Goal: Transaction & Acquisition: Purchase product/service

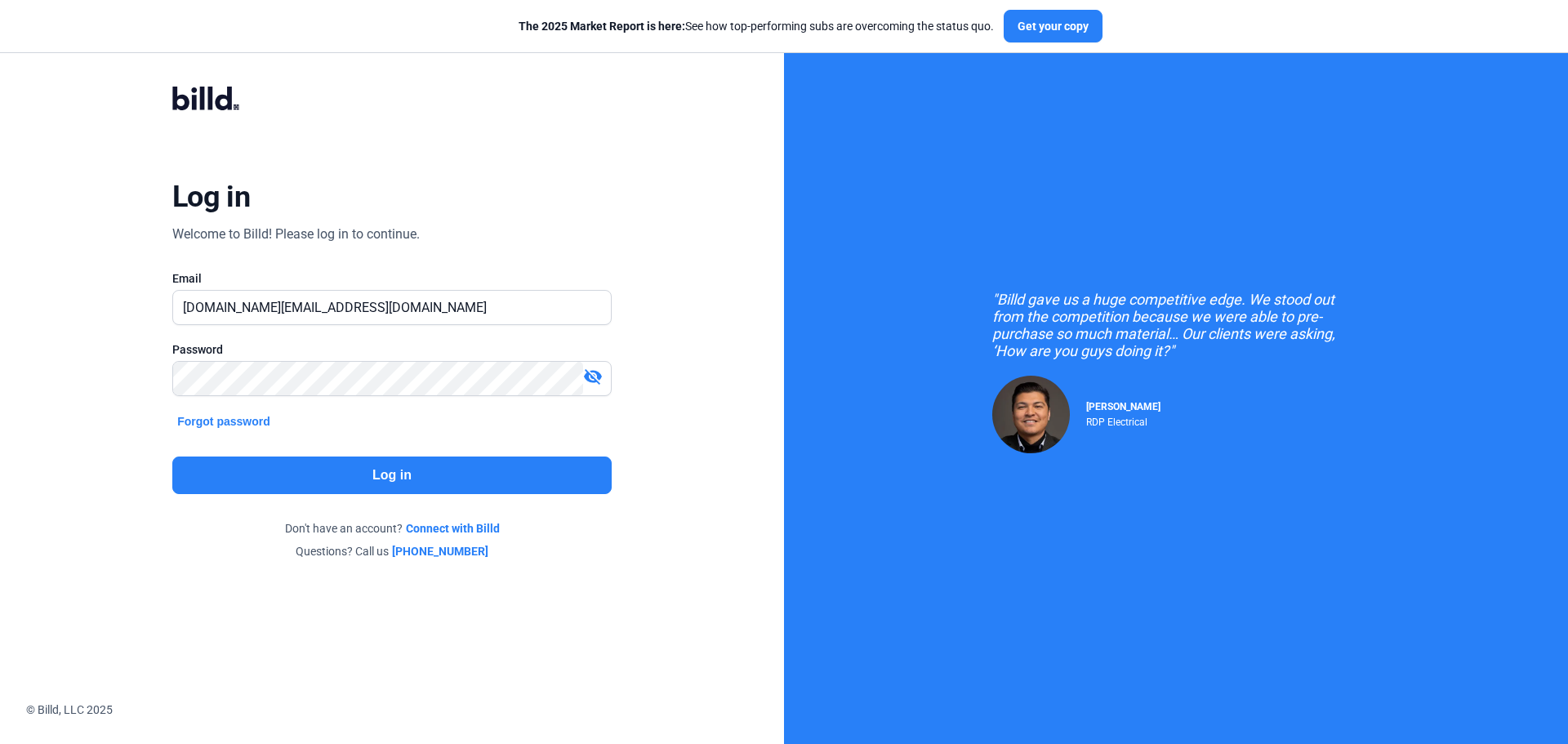
click at [369, 479] on button "Log in" at bounding box center [391, 475] width 440 height 37
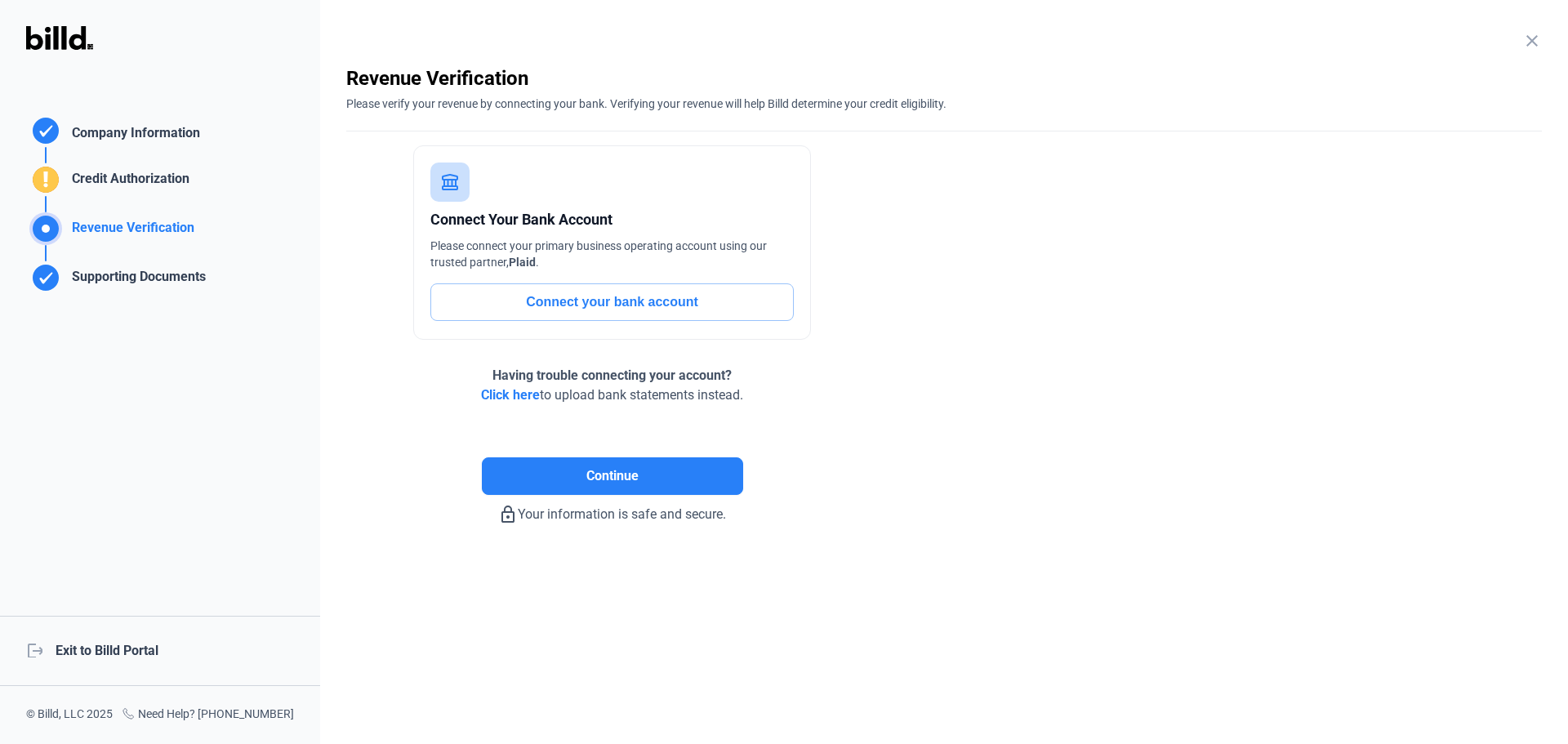
click at [117, 648] on div "logout Exit to Billd Portal" at bounding box center [160, 651] width 320 height 71
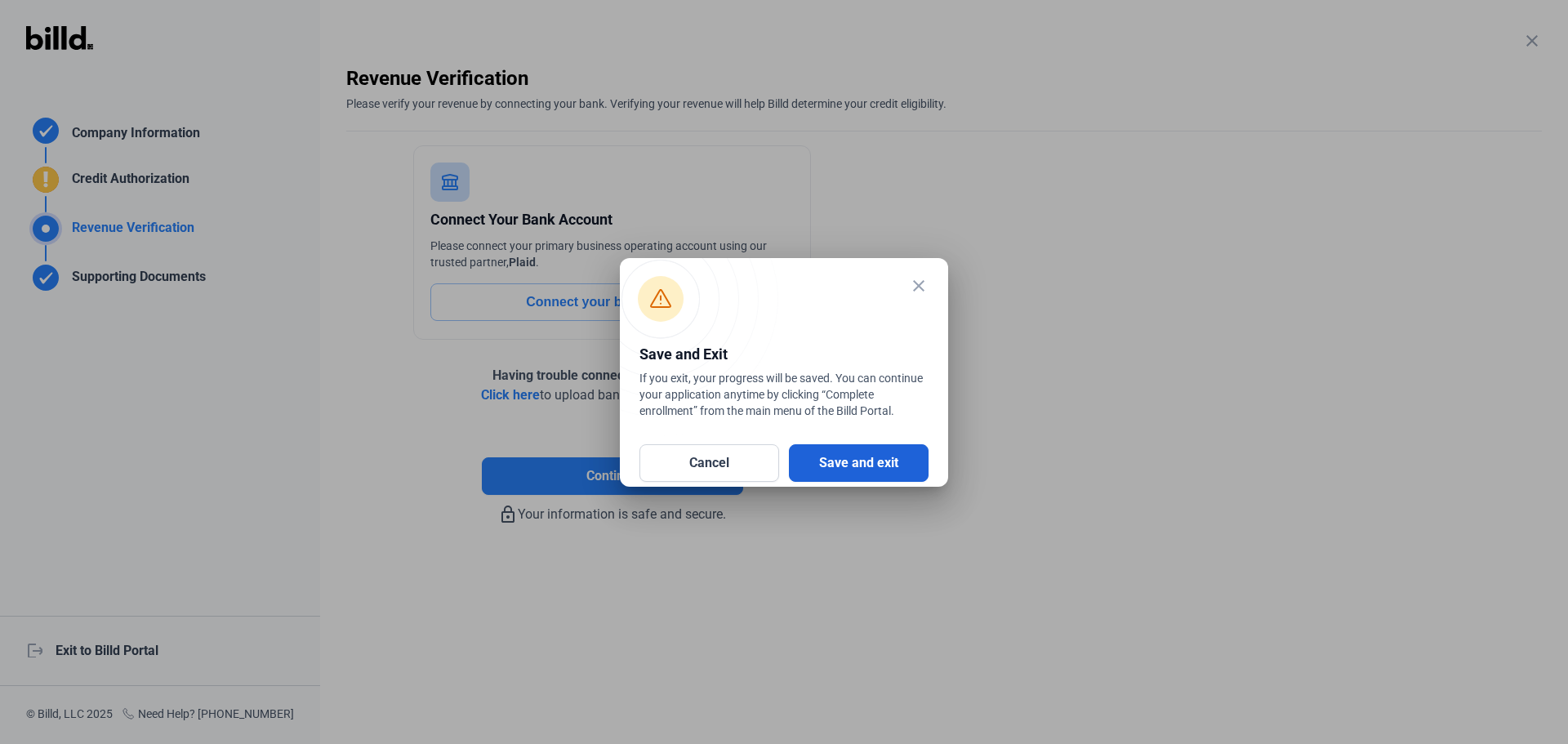
click at [868, 461] on button "Save and exit" at bounding box center [858, 463] width 140 height 37
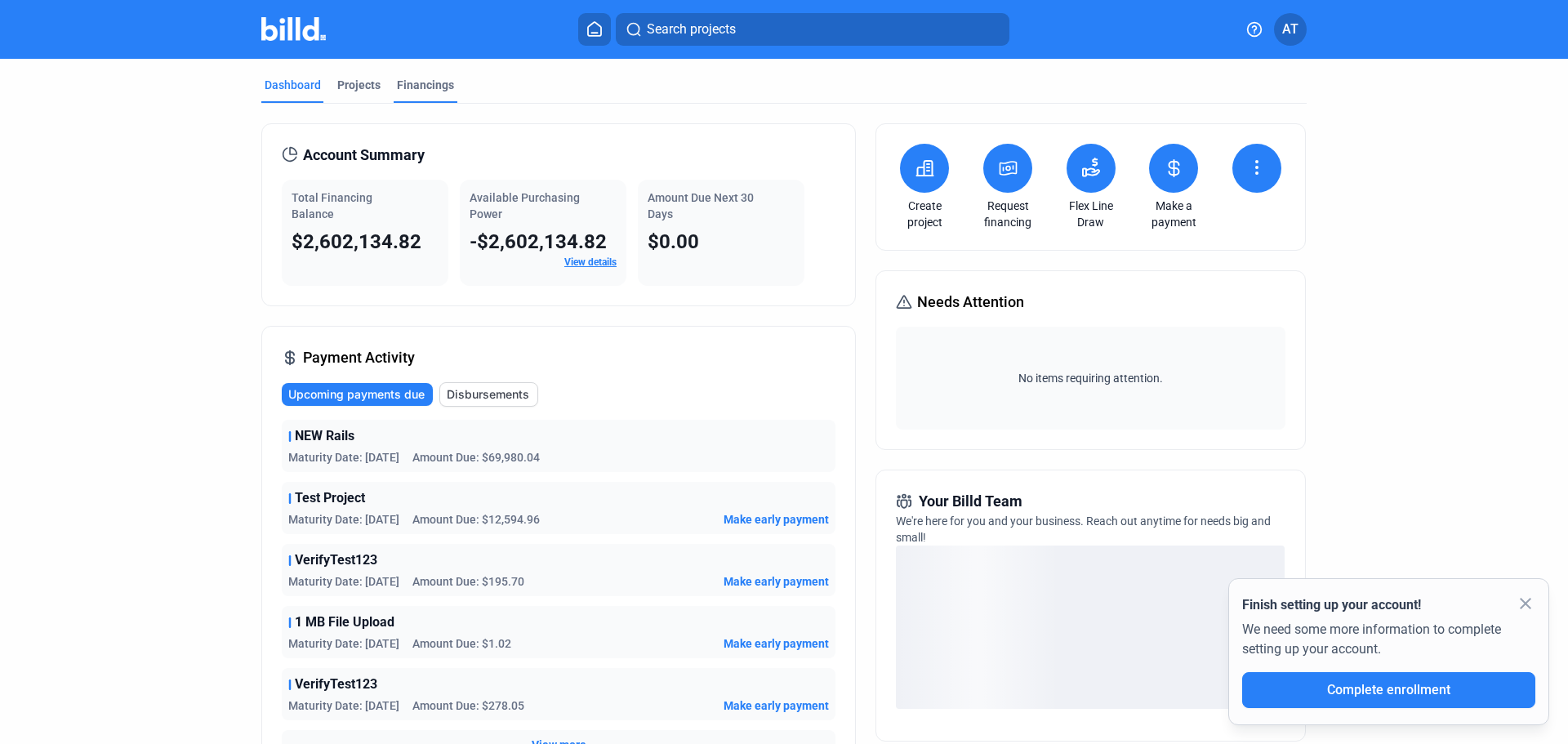
click at [447, 77] on div "Financings" at bounding box center [425, 85] width 57 height 17
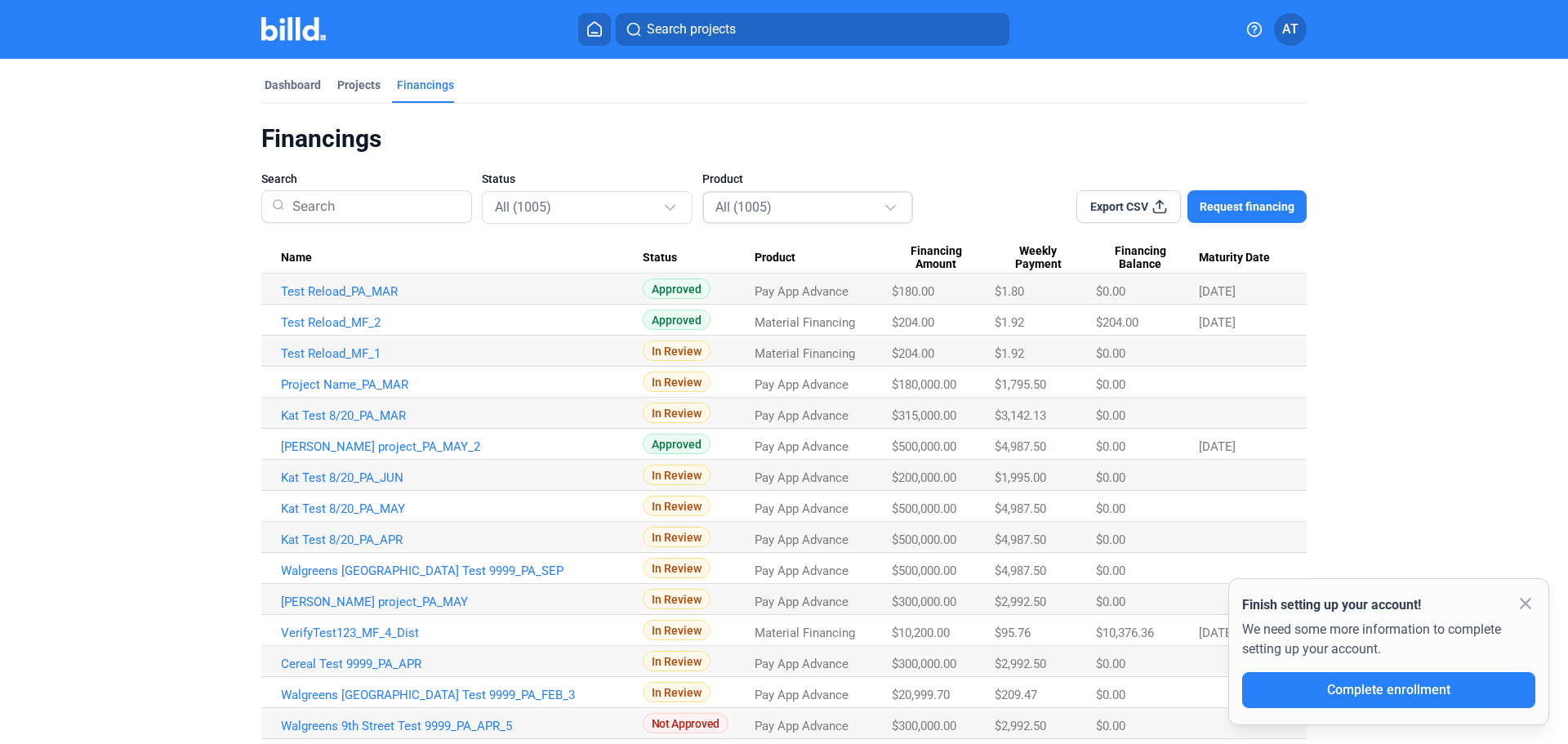
click at [782, 205] on div "All (1005)" at bounding box center [799, 207] width 168 height 22
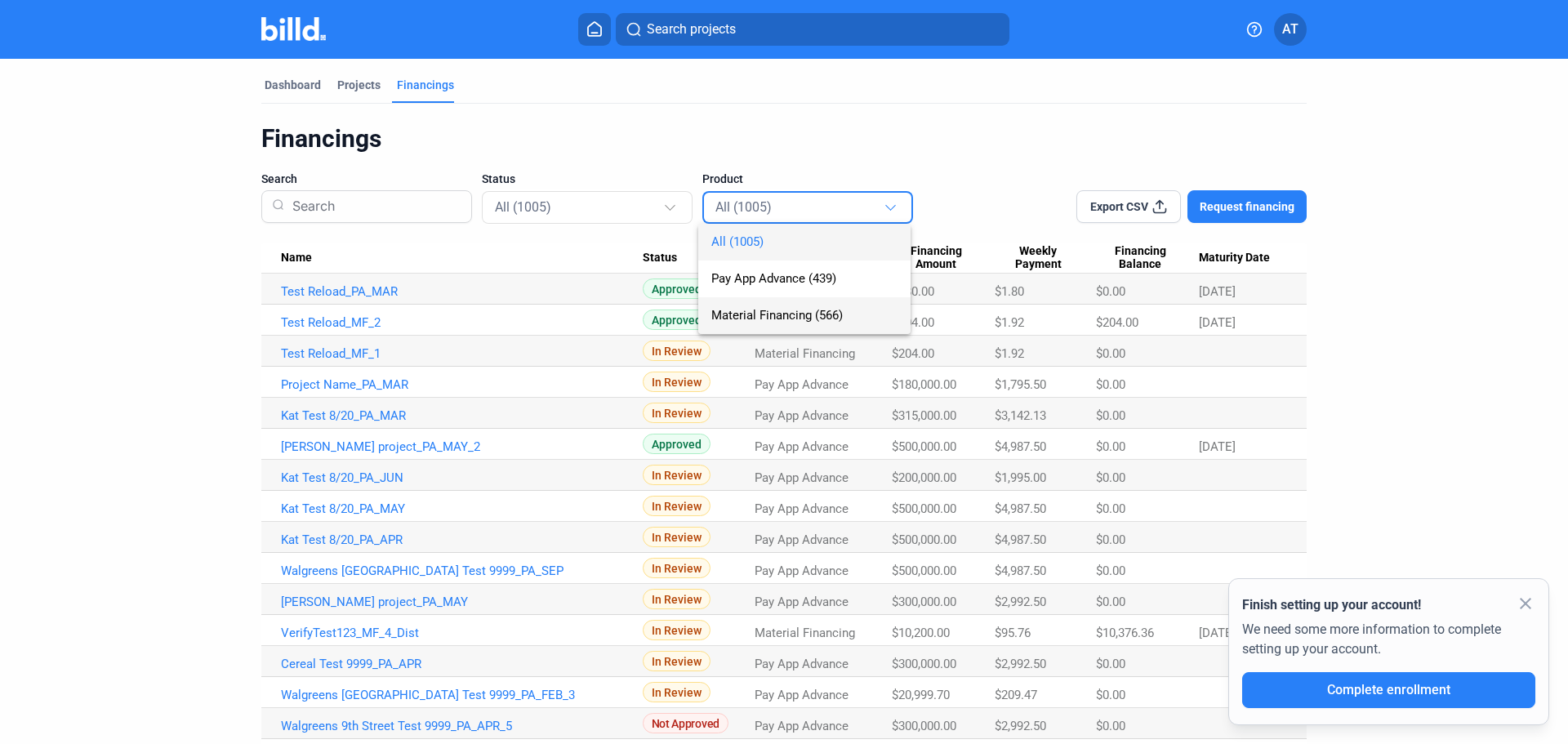
click at [775, 322] on span "Material Financing (566)" at bounding box center [777, 316] width 131 height 15
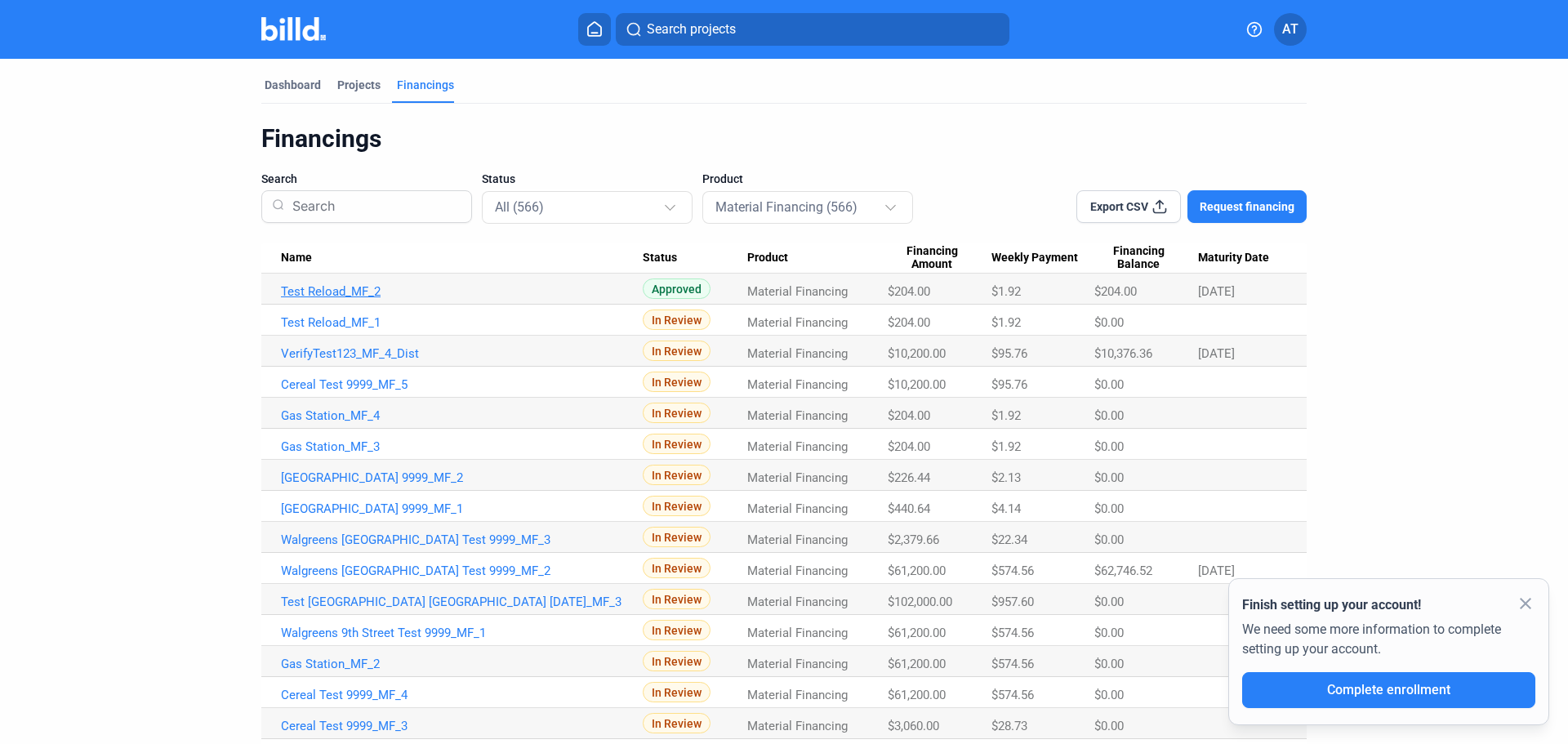
click at [351, 292] on link "Test Reload_MF_2" at bounding box center [461, 292] width 361 height 15
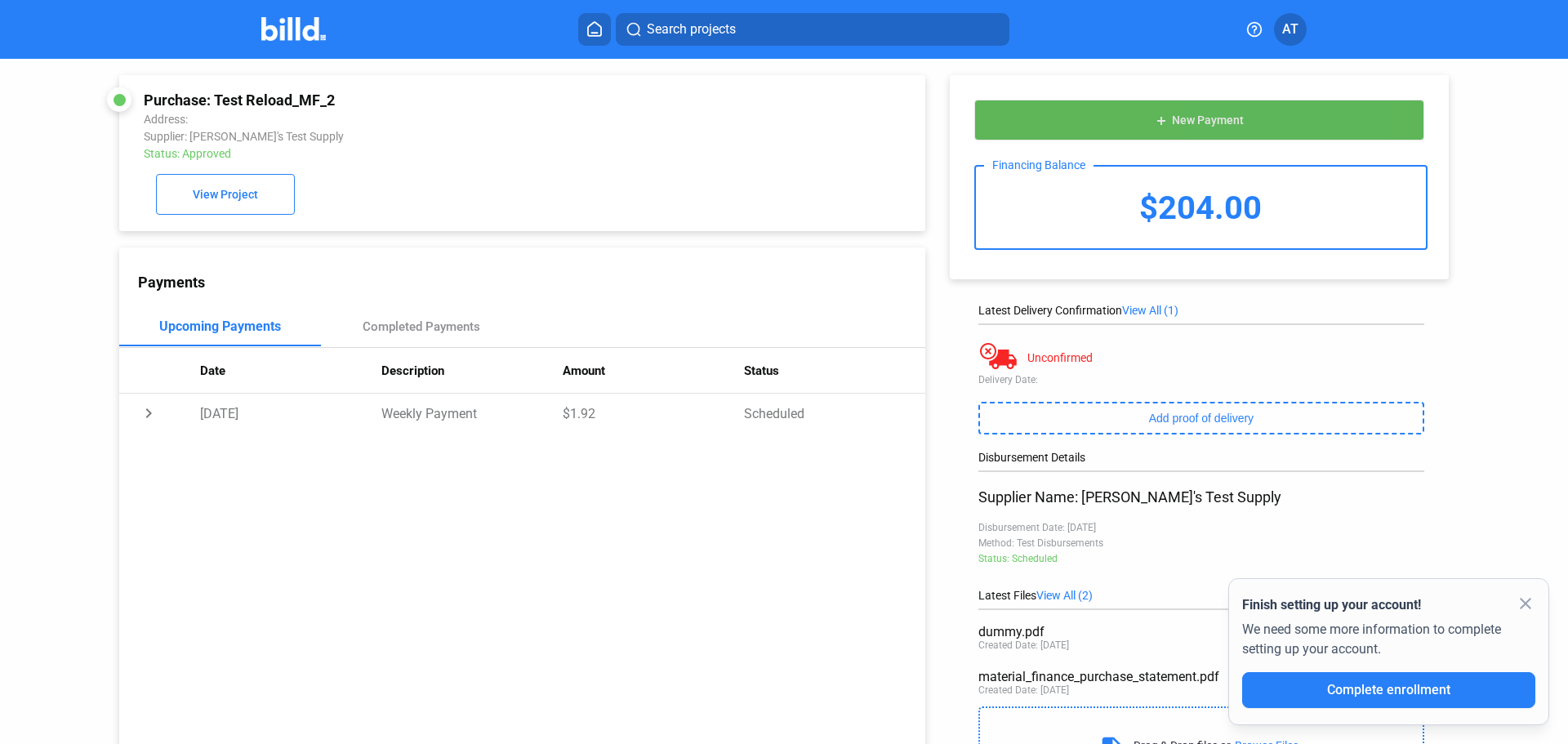
click at [1222, 119] on span "New Payment" at bounding box center [1207, 121] width 71 height 13
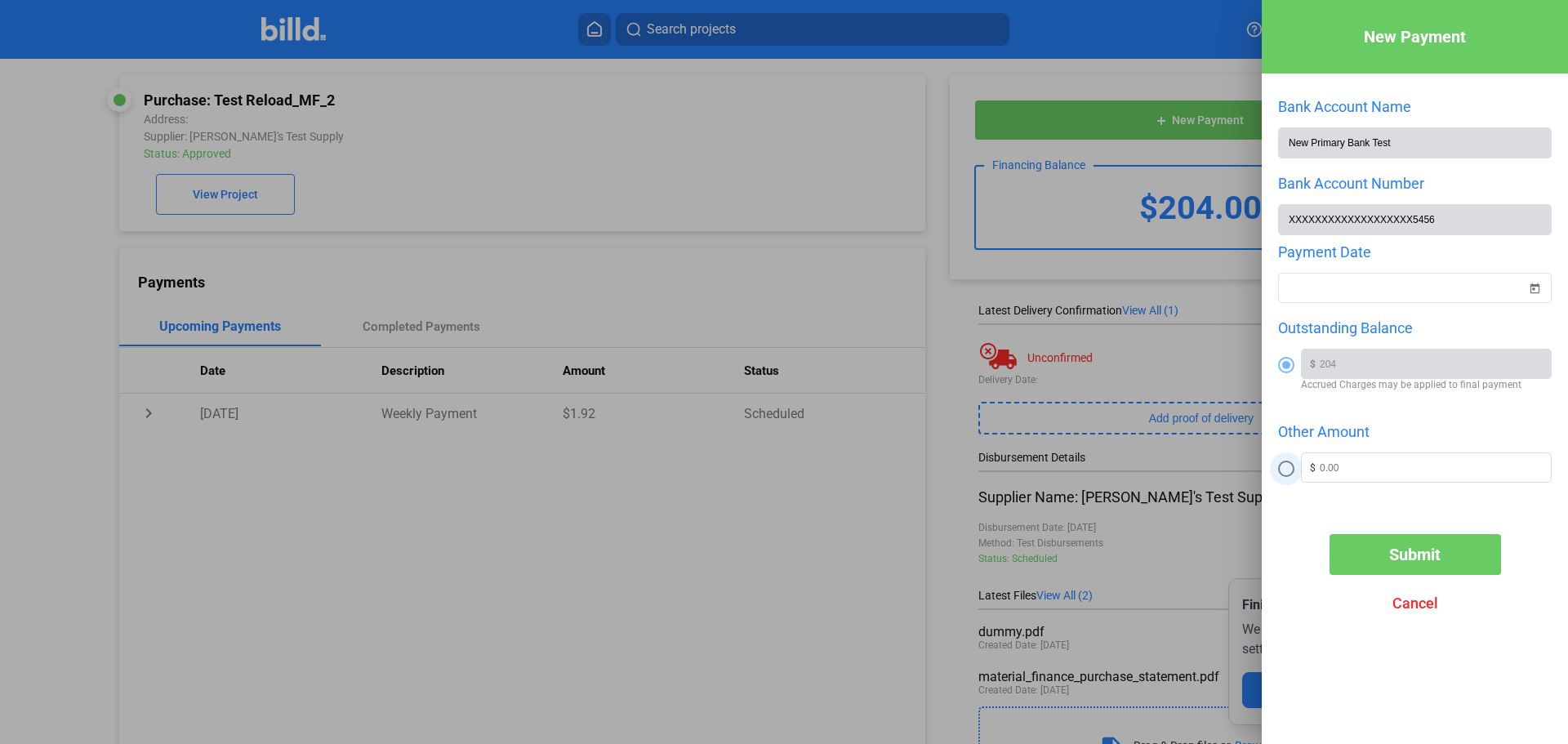
click at [1286, 471] on span at bounding box center [1286, 469] width 17 height 17
click at [1286, 471] on input "radio" at bounding box center [1286, 469] width 17 height 17
radio input "true"
click at [1292, 367] on span at bounding box center [1286, 366] width 17 height 17
click at [1292, 367] on input "radio" at bounding box center [1286, 366] width 17 height 17
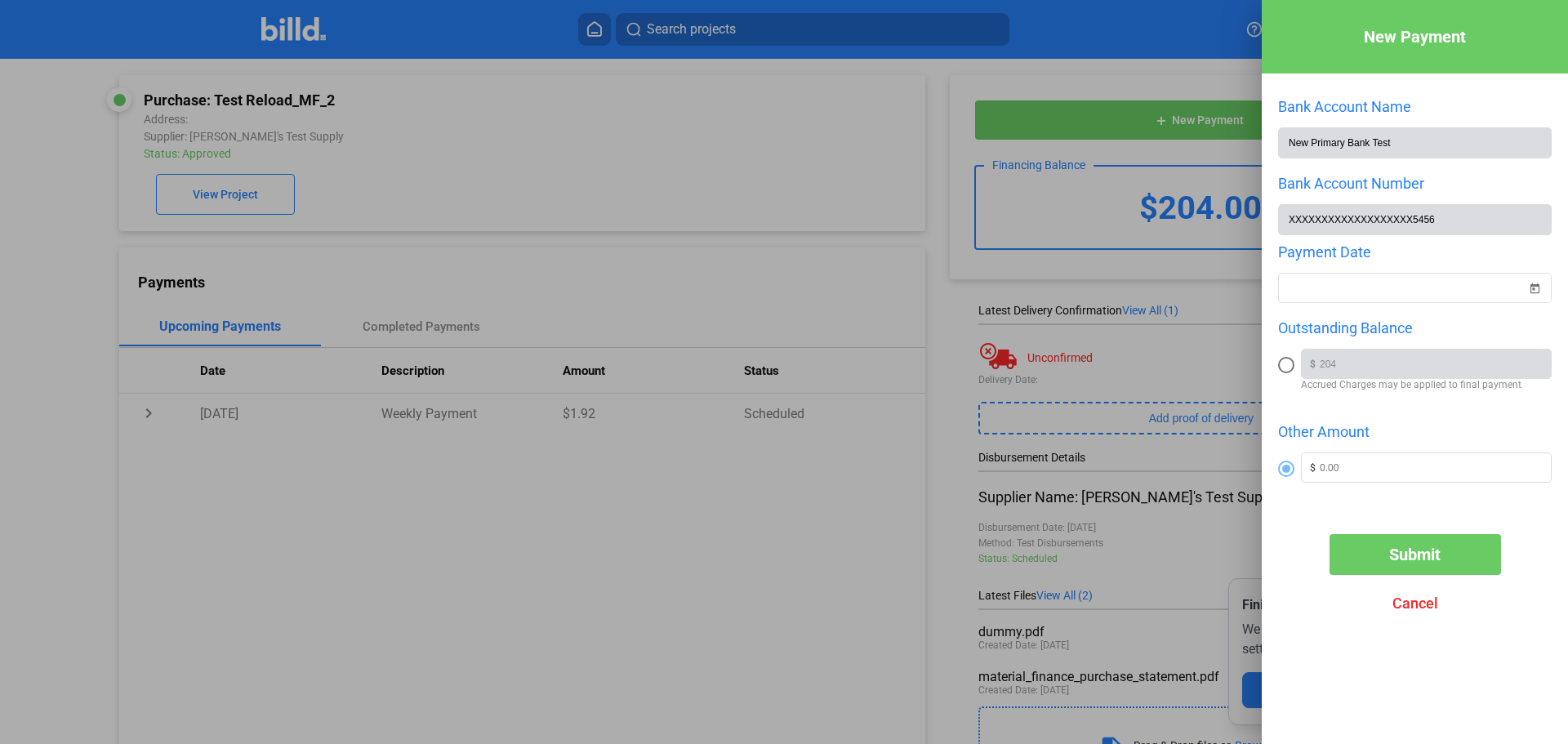
radio input "true"
click at [1365, 475] on input "text" at bounding box center [1435, 466] width 231 height 24
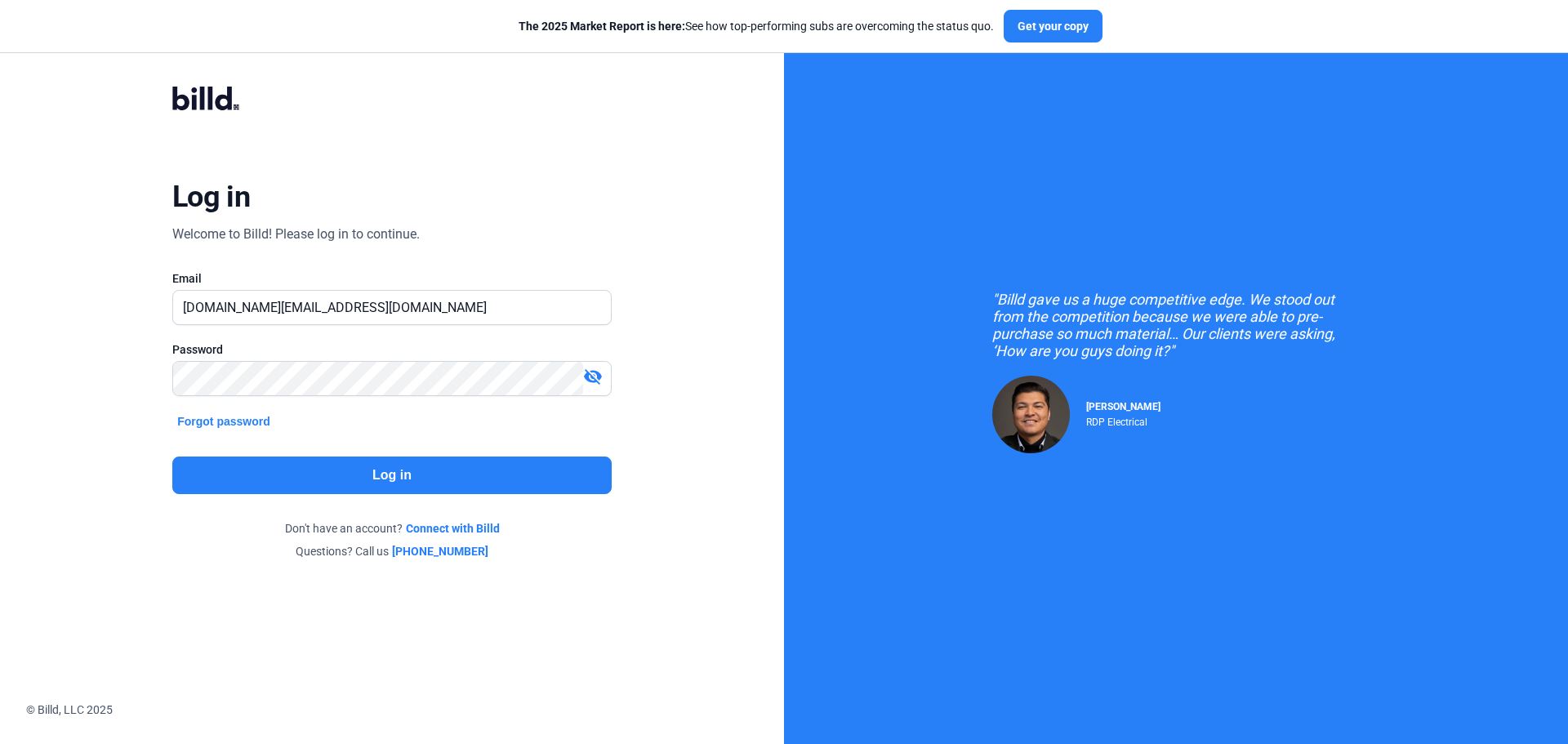
click at [439, 483] on button "Log in" at bounding box center [391, 475] width 440 height 37
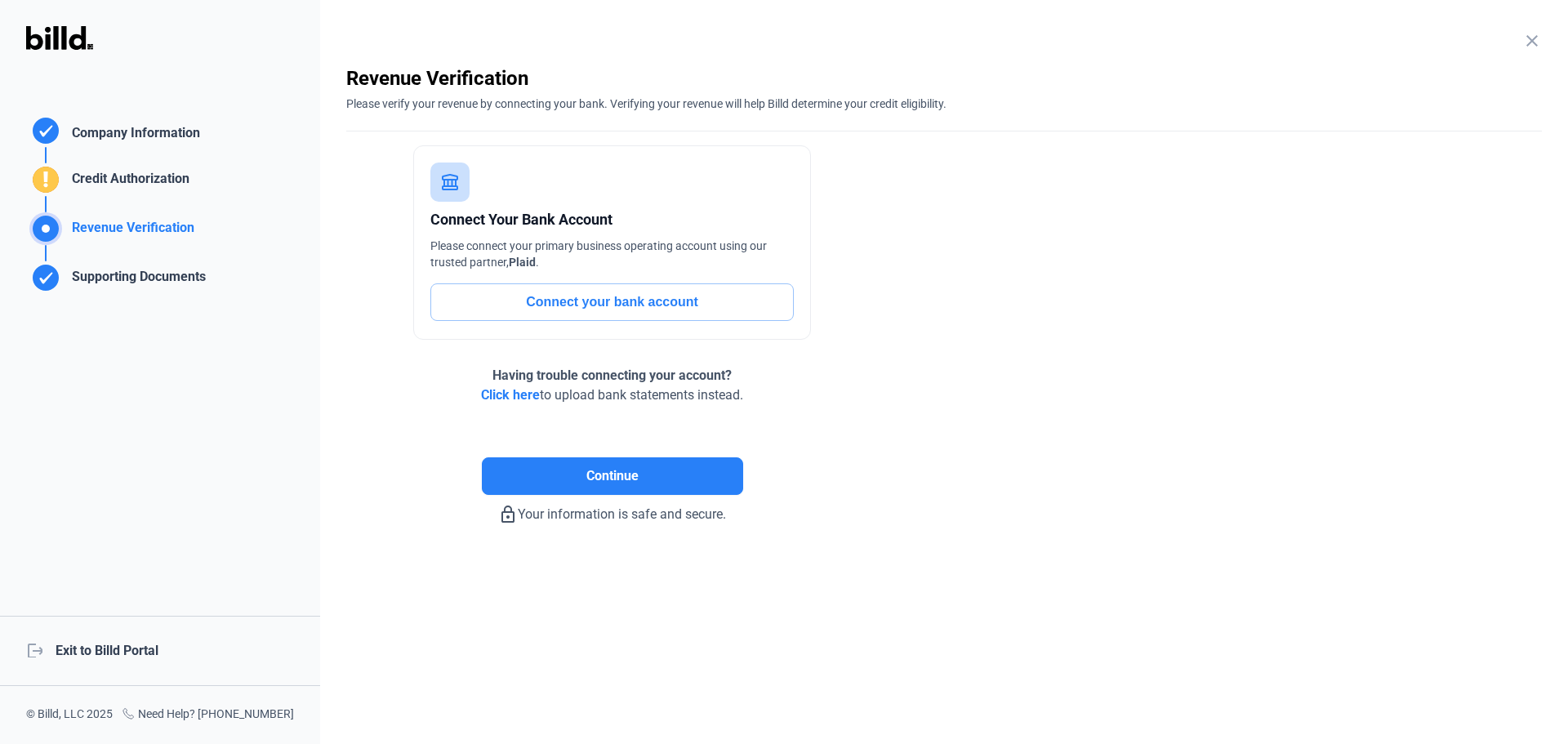
click at [132, 650] on div "logout Exit to Billd Portal" at bounding box center [160, 651] width 320 height 71
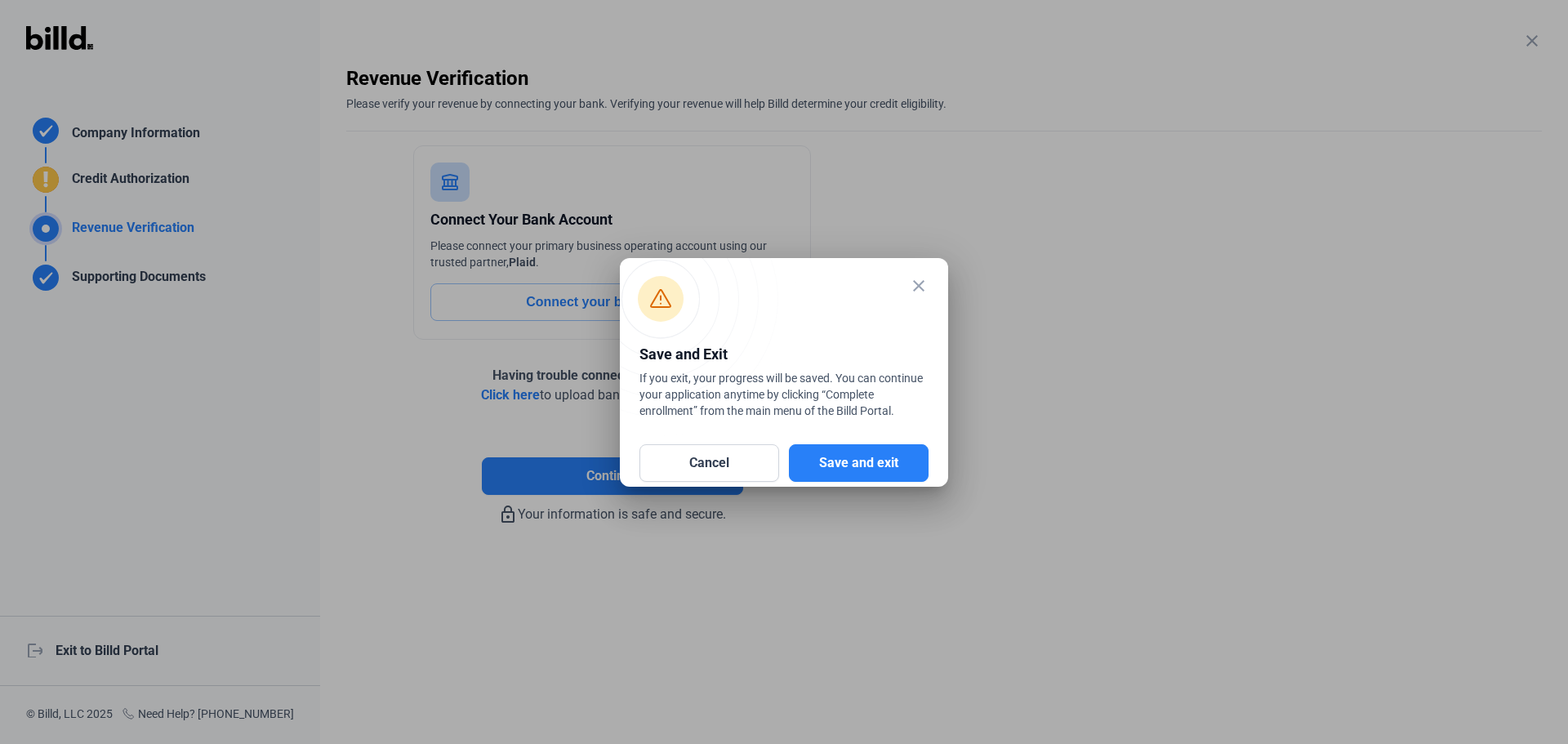
click at [622, 338] on div "Save and Exit If you exit, your progress will be saved. You can continue your a…" at bounding box center [784, 380] width 328 height 90
click at [842, 451] on button "Save and exit" at bounding box center [858, 463] width 140 height 37
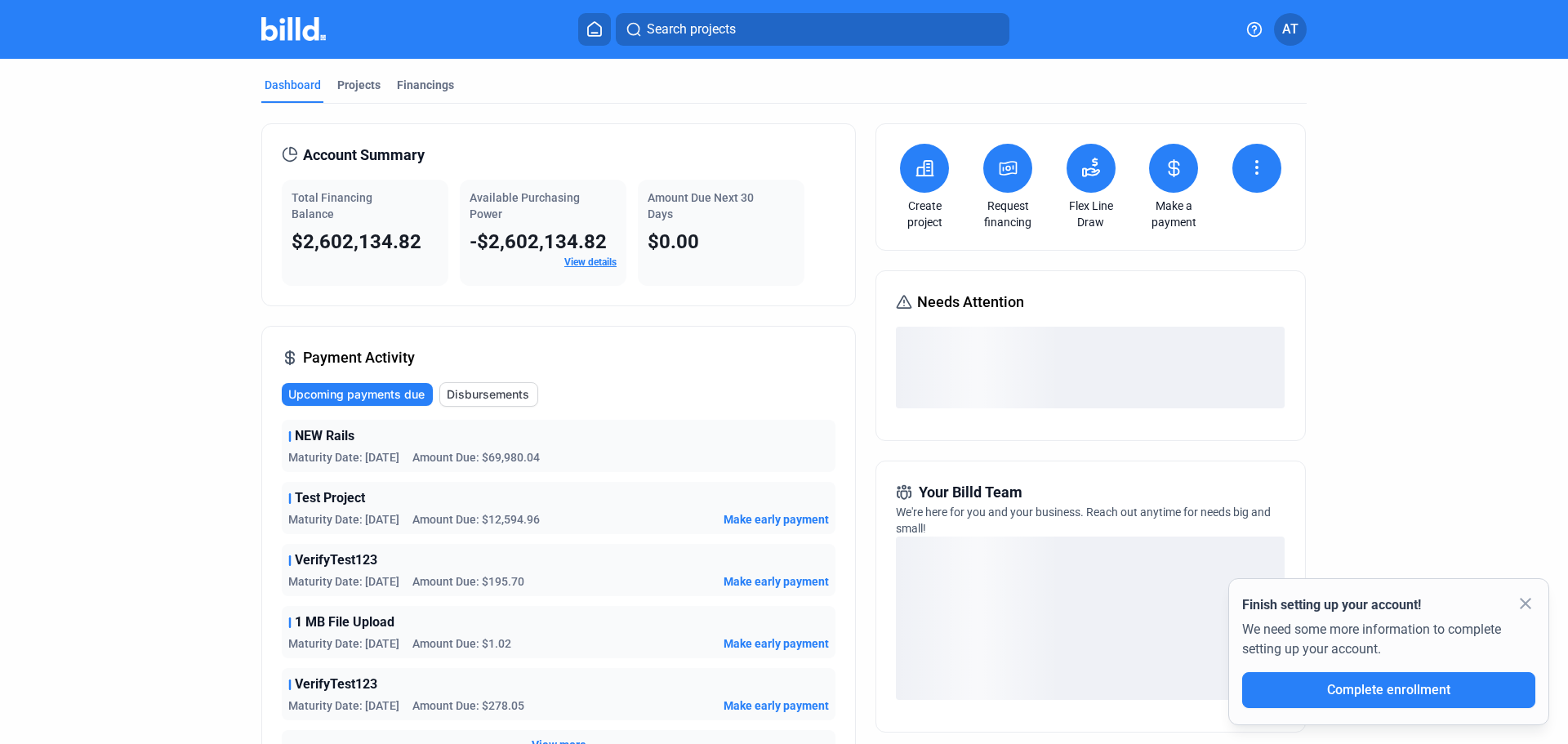
click at [920, 165] on icon at bounding box center [926, 169] width 17 height 15
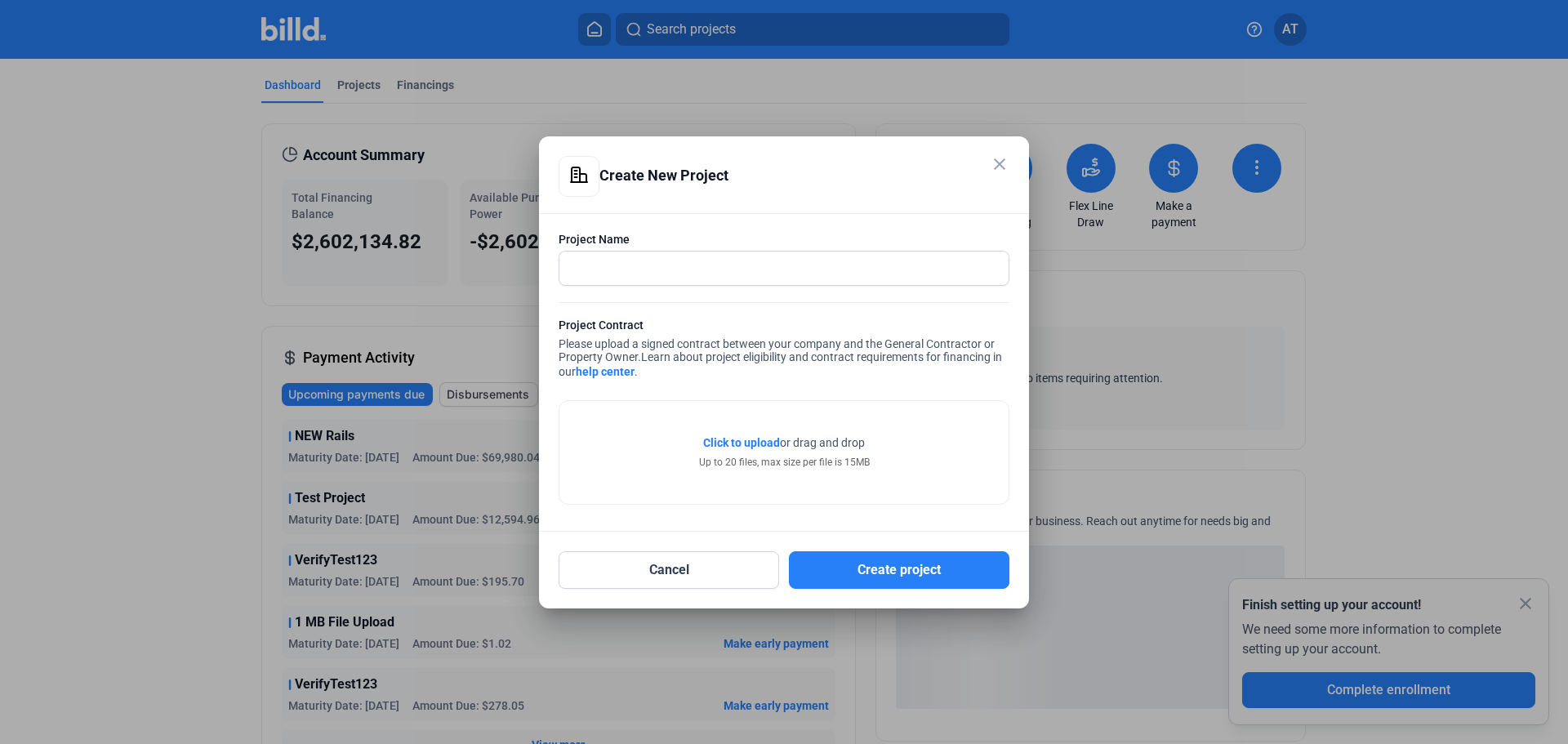
click at [1001, 165] on mat-icon "close" at bounding box center [1000, 165] width 20 height 20
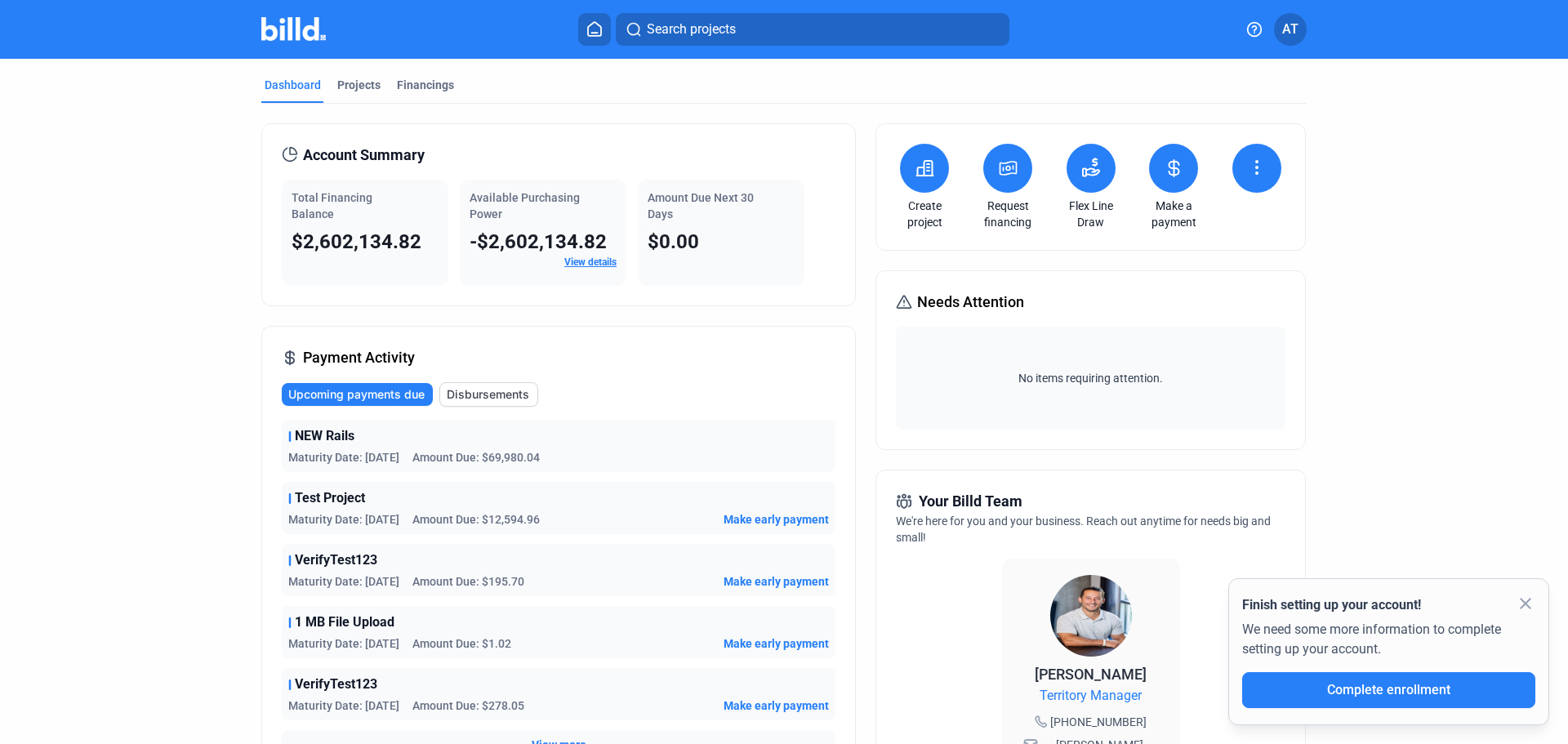
click at [1172, 167] on icon at bounding box center [1174, 169] width 21 height 20
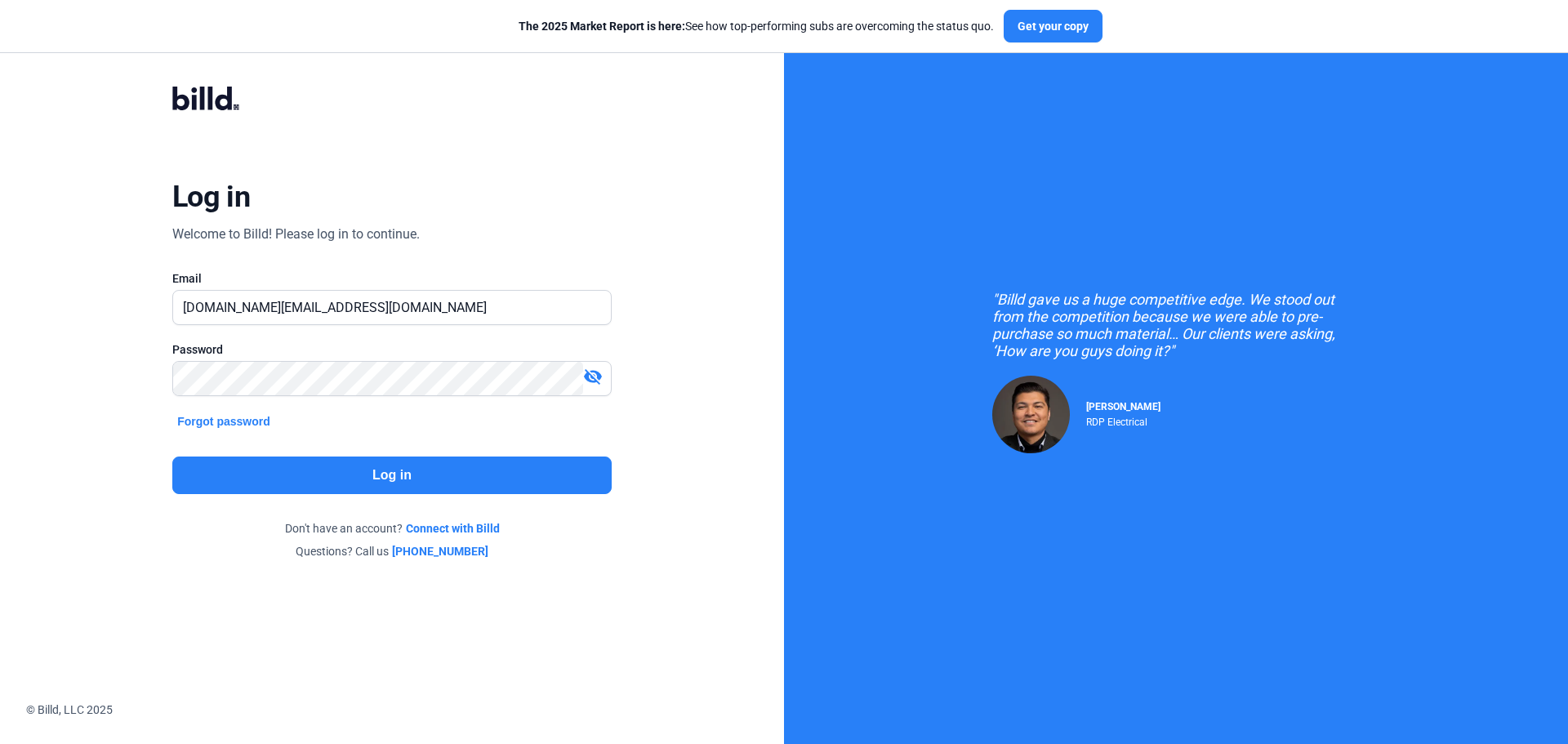
click at [459, 481] on button "Log in" at bounding box center [391, 475] width 440 height 37
